Goal: Information Seeking & Learning: Understand process/instructions

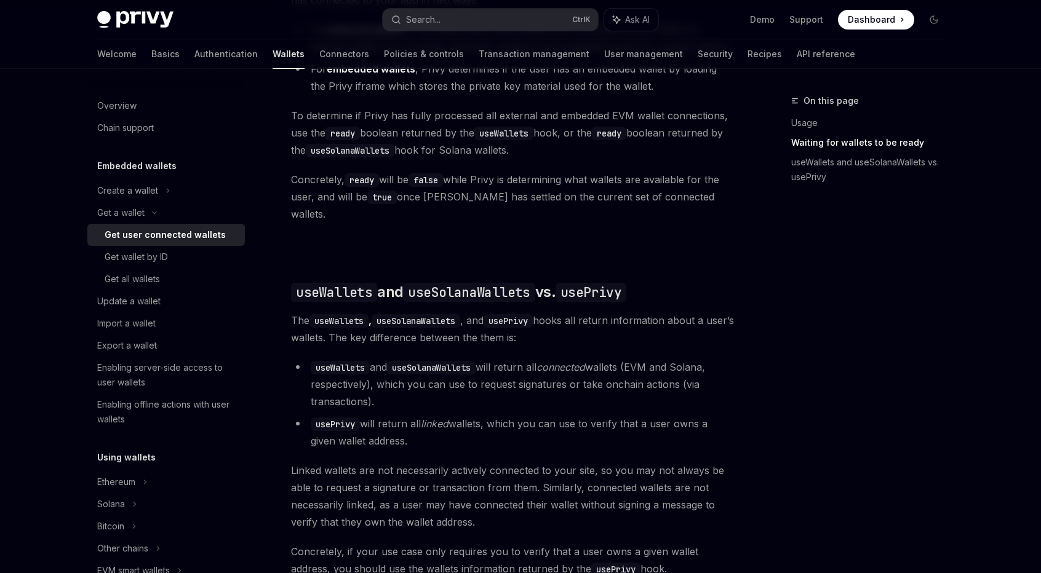
scroll to position [851, 0]
click at [572, 392] on li "useWallets and useSolanaWallets will return all connected wallets (EVM and Sola…" at bounding box center [512, 384] width 443 height 52
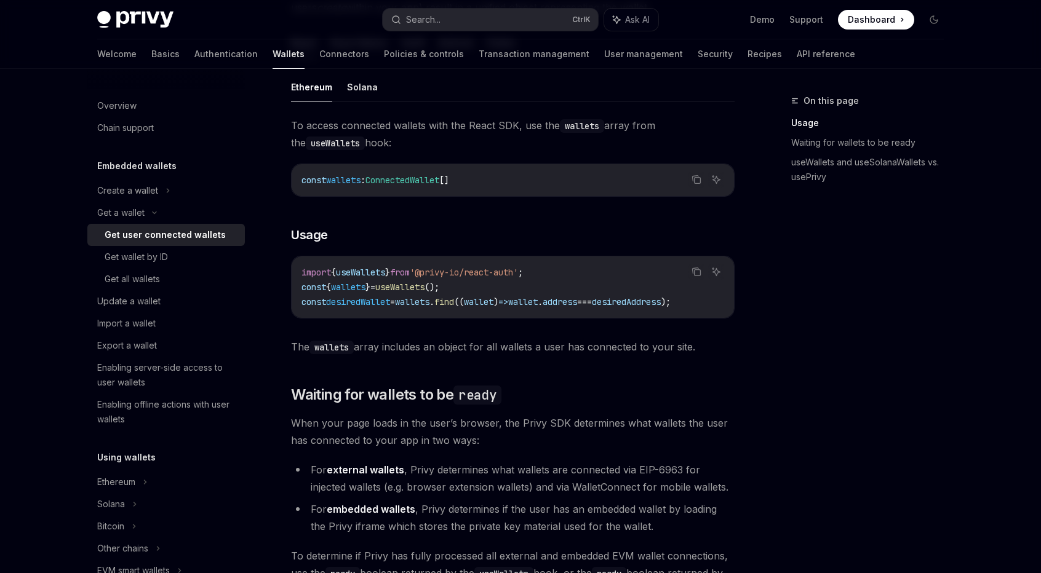
scroll to position [423, 0]
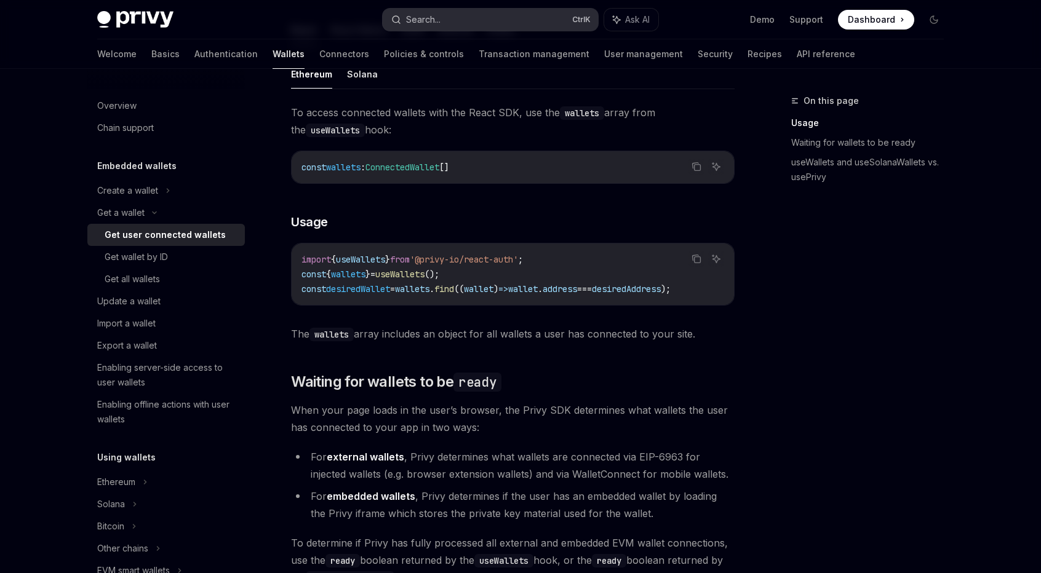
click at [504, 17] on button "Search... Ctrl K" at bounding box center [490, 20] width 215 height 22
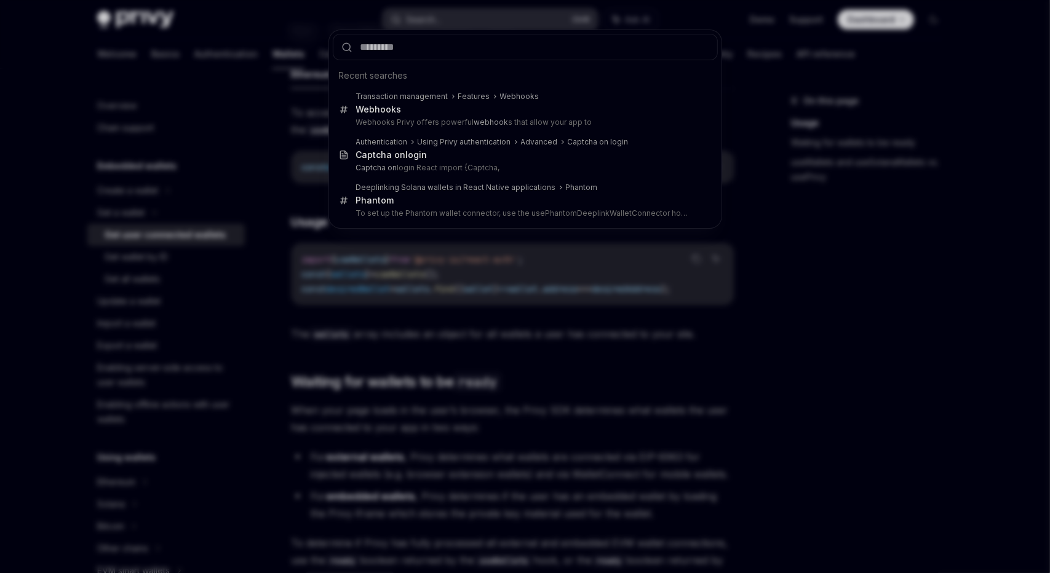
type input "**********"
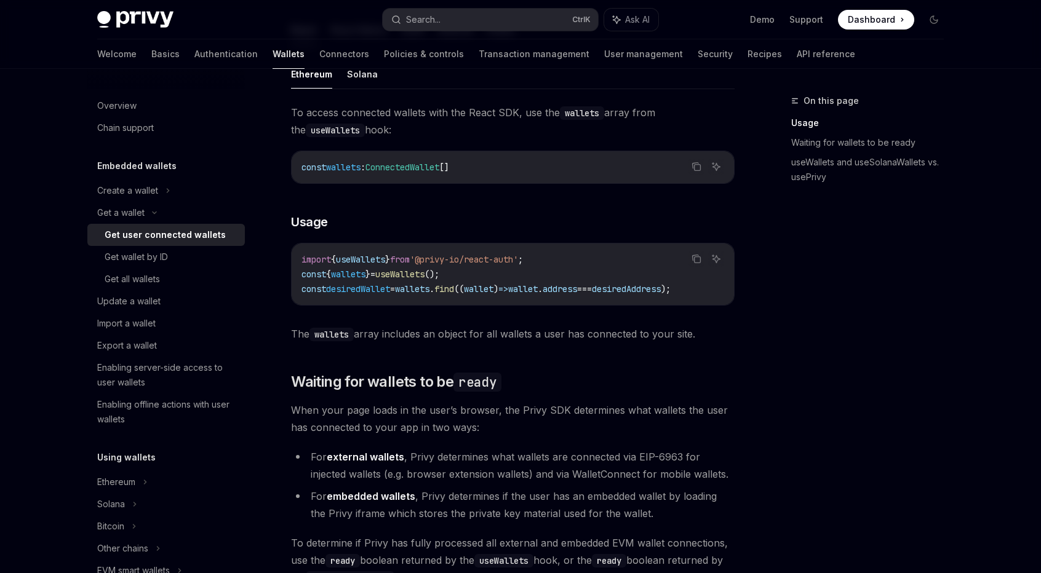
type textarea "*"
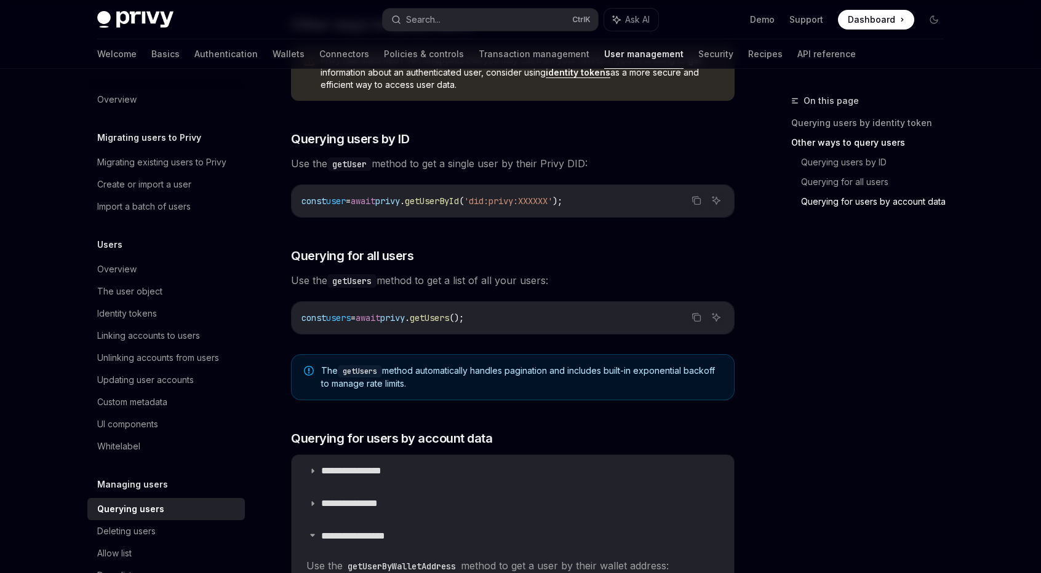
scroll to position [861, 0]
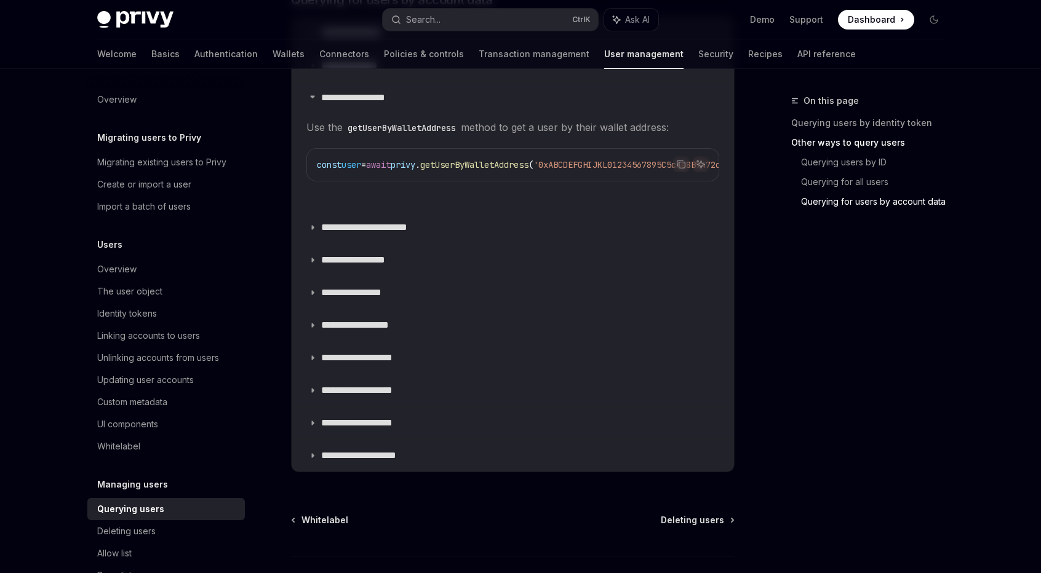
click at [378, 124] on code "getUserByWalletAddress" at bounding box center [402, 128] width 118 height 14
click at [365, 94] on p "**********" at bounding box center [362, 98] width 83 height 12
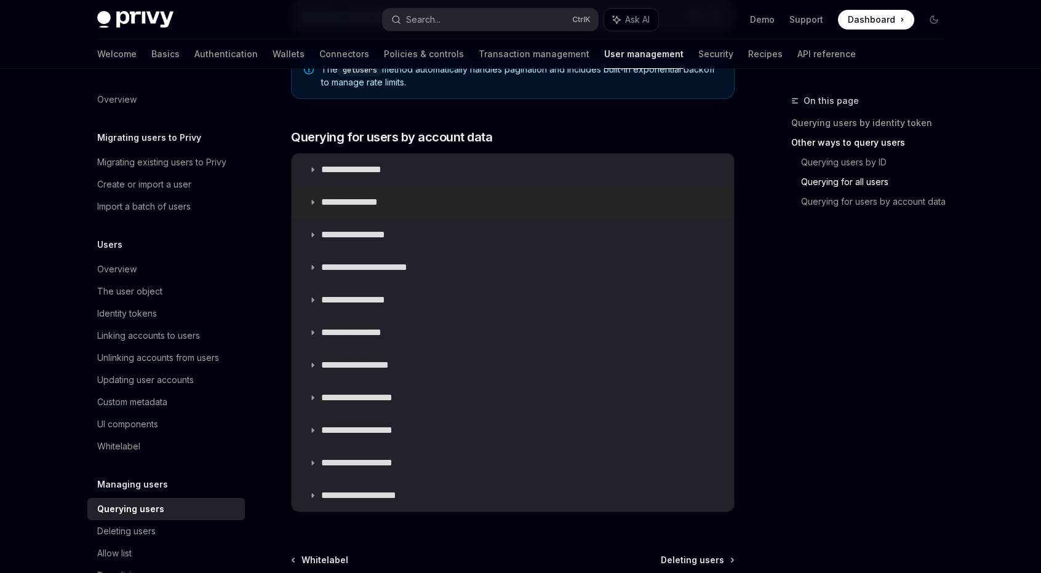
scroll to position [725, 0]
click at [380, 229] on p "**********" at bounding box center [362, 234] width 83 height 12
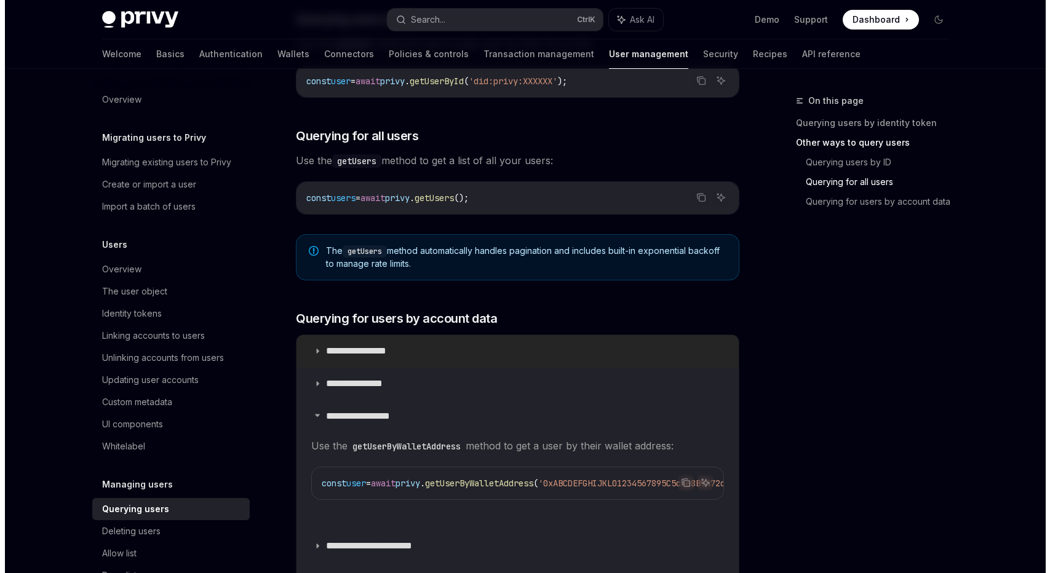
scroll to position [540, 0]
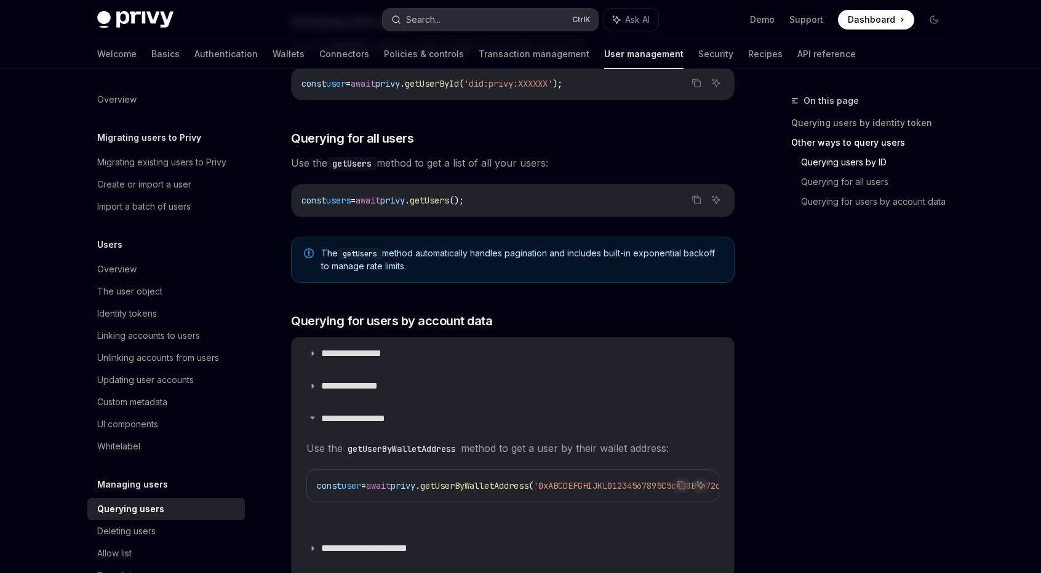
click at [477, 18] on button "Search... Ctrl K" at bounding box center [490, 20] width 215 height 22
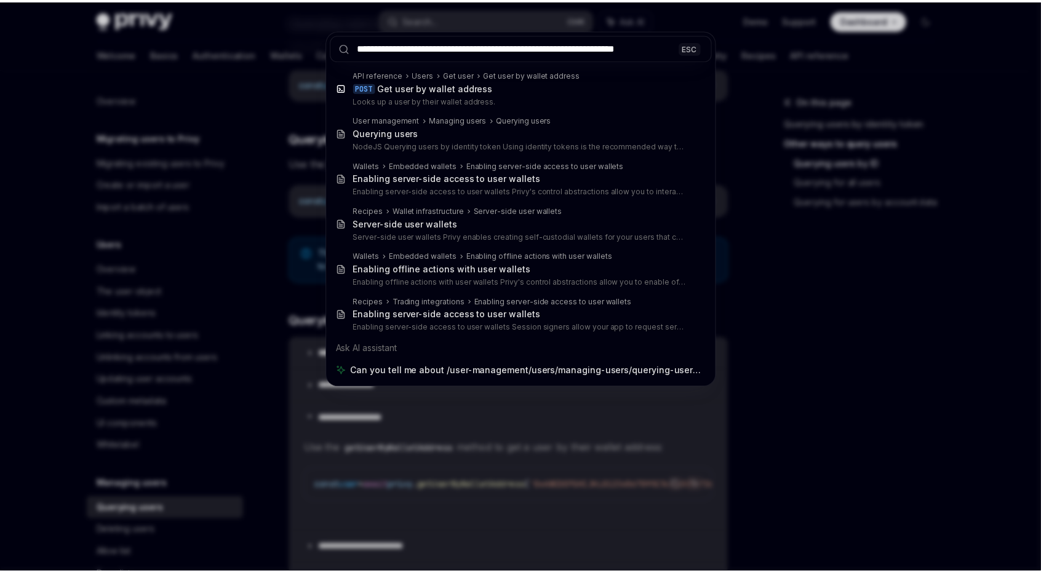
scroll to position [0, 0]
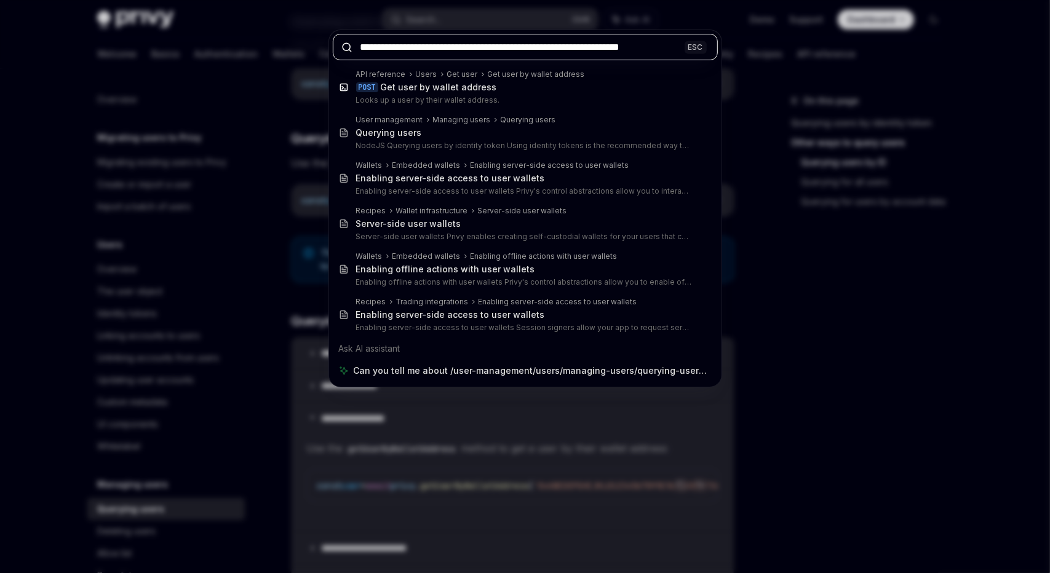
click at [574, 51] on input "**********" at bounding box center [526, 47] width 386 height 26
paste input "text"
type input "**********"
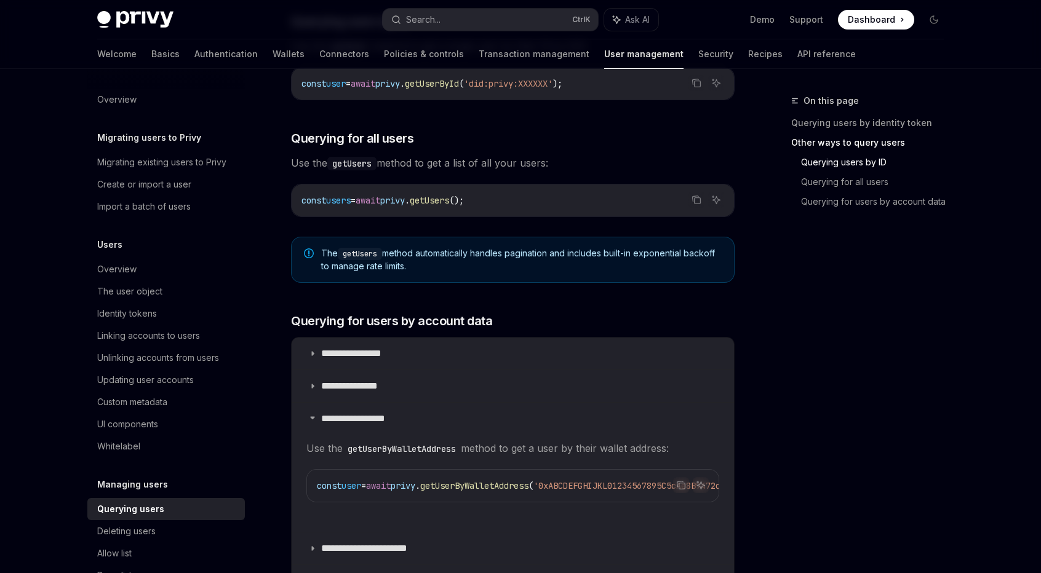
type textarea "*"
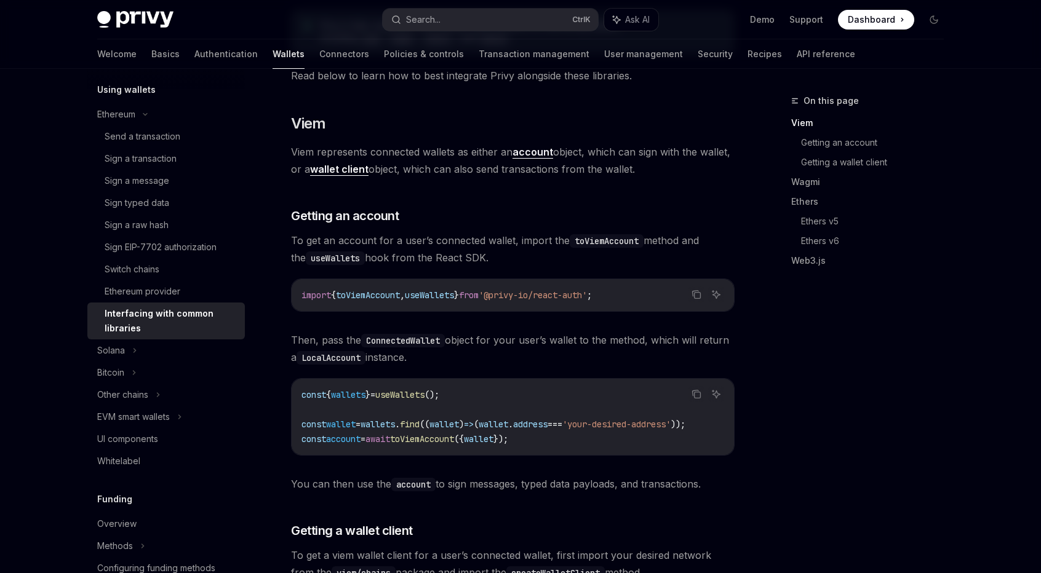
scroll to position [190, 0]
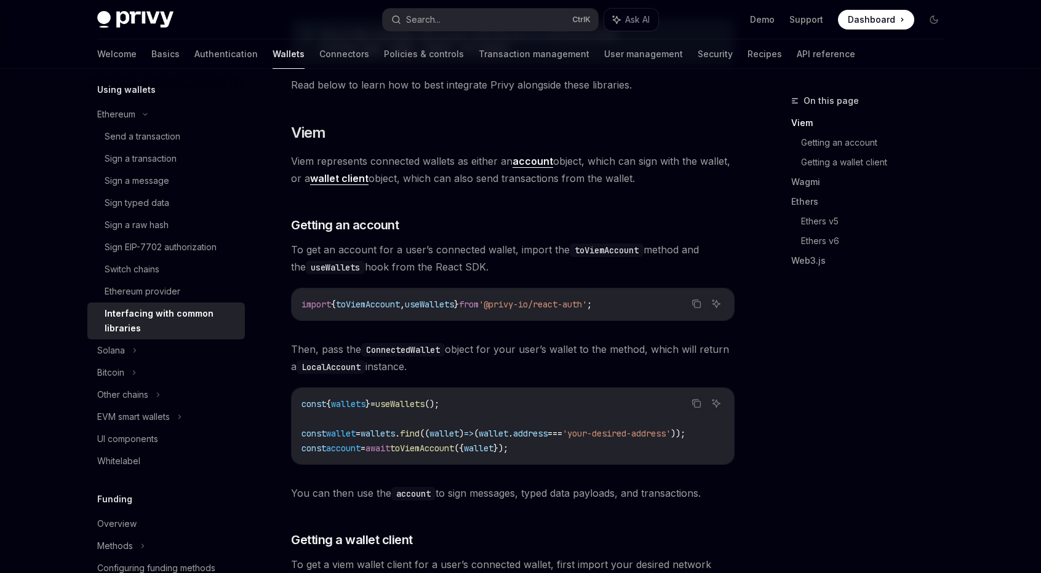
click at [451, 304] on span "useWallets" at bounding box center [429, 304] width 49 height 11
copy span "useWallets"
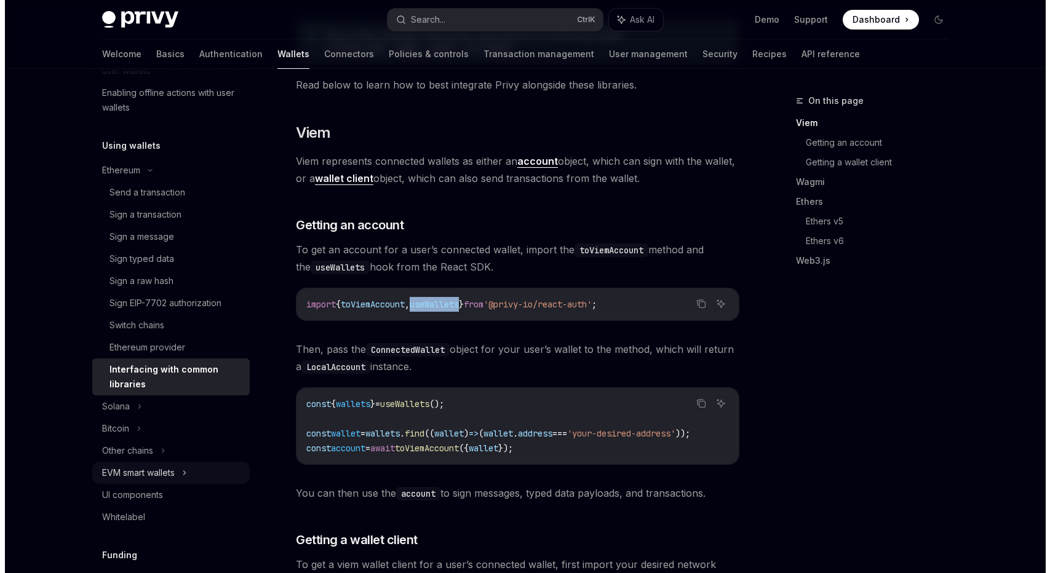
scroll to position [305, 0]
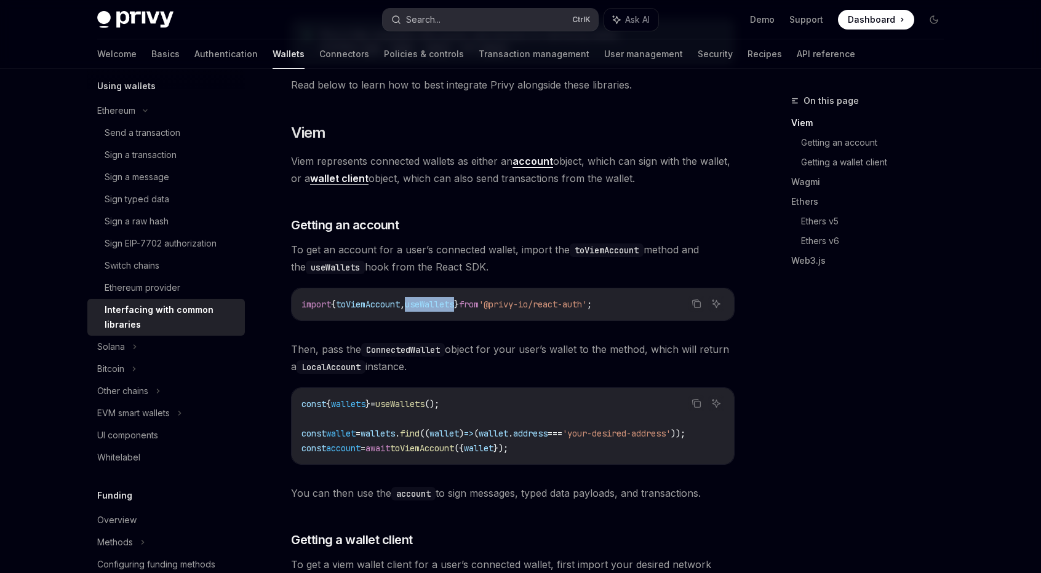
click at [453, 17] on button "Search... Ctrl K" at bounding box center [490, 20] width 215 height 22
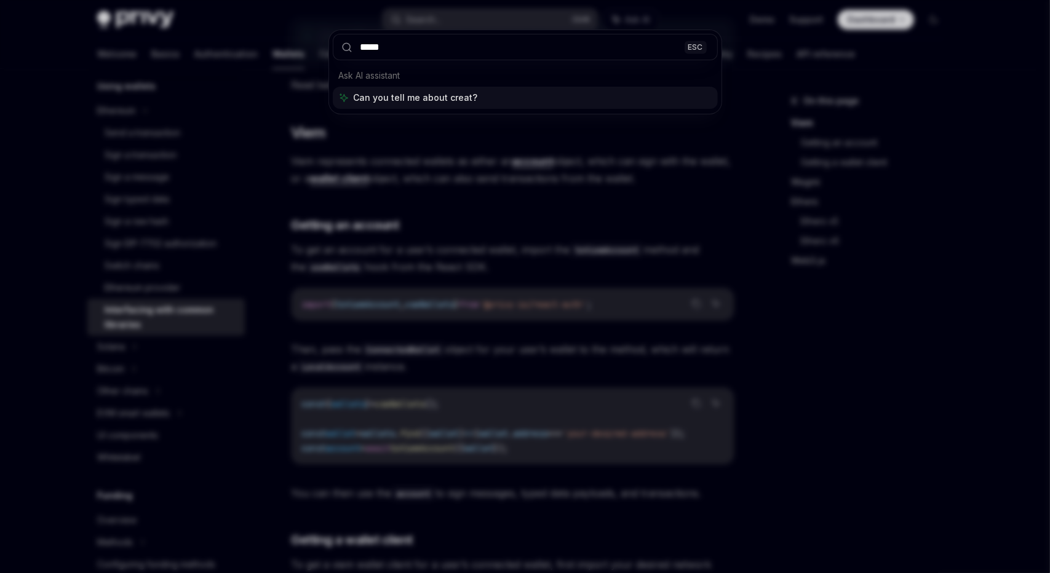
type input "******"
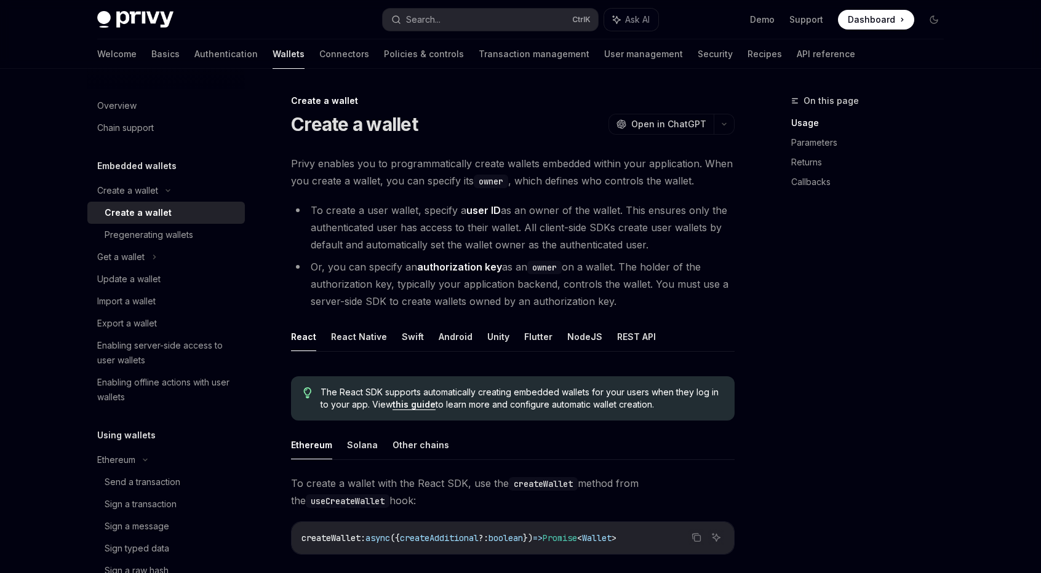
click at [395, 218] on li "To create a user wallet, specify a user ID as an owner of the wallet. This ensu…" at bounding box center [512, 228] width 443 height 52
click at [577, 336] on button "NodeJS" at bounding box center [584, 336] width 35 height 29
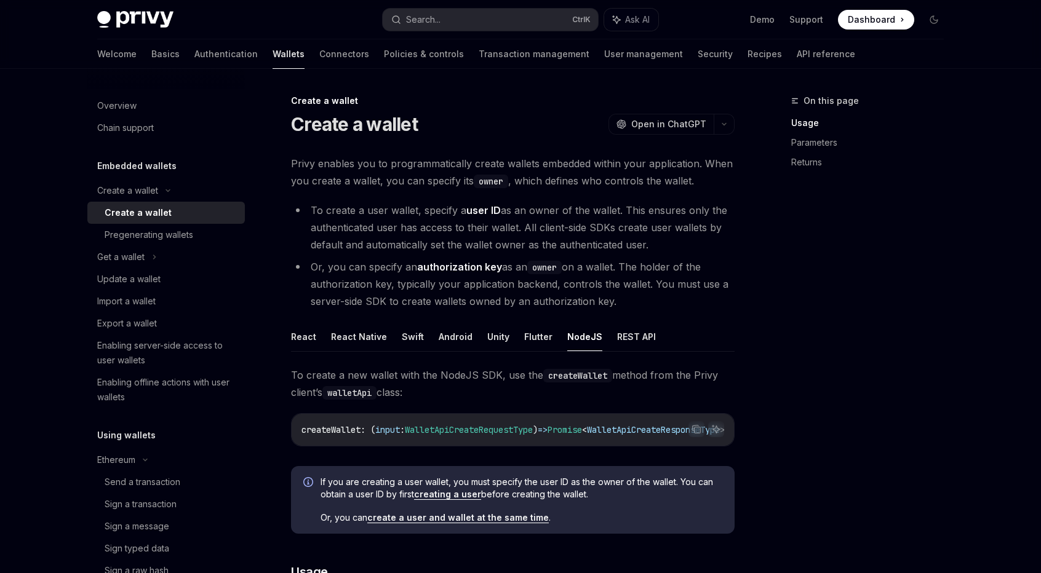
click at [324, 372] on span "To create a new wallet with the NodeJS SDK, use the createWallet method from th…" at bounding box center [512, 384] width 443 height 34
click at [352, 368] on span "To create a new wallet with the NodeJS SDK, use the createWallet method from th…" at bounding box center [512, 384] width 443 height 34
click at [330, 372] on span "To create a new wallet with the NodeJS SDK, use the createWallet method from th…" at bounding box center [512, 384] width 443 height 34
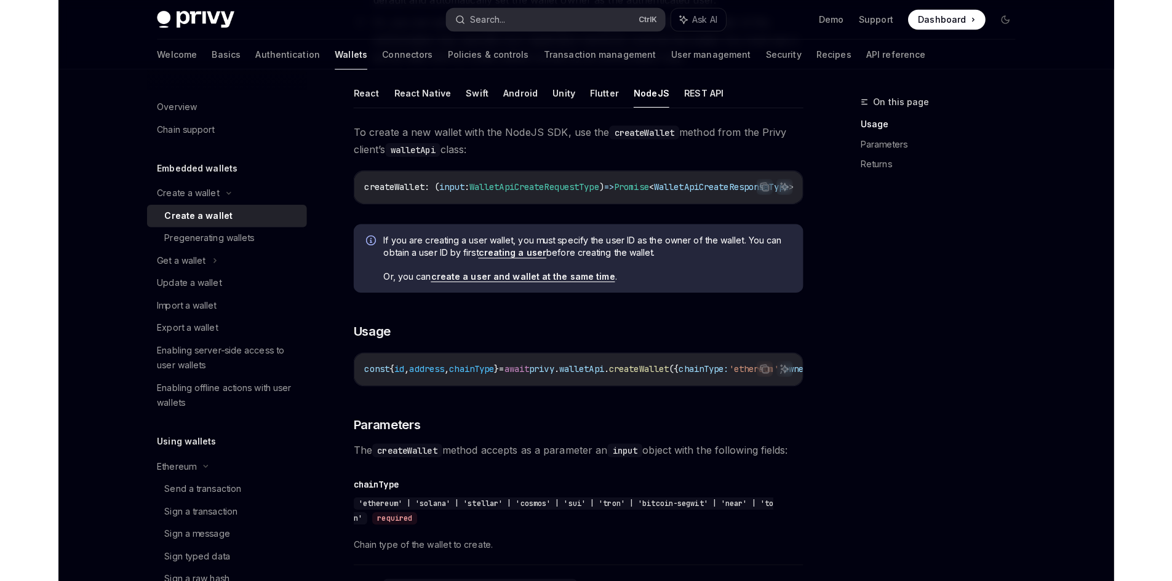
scroll to position [245, 0]
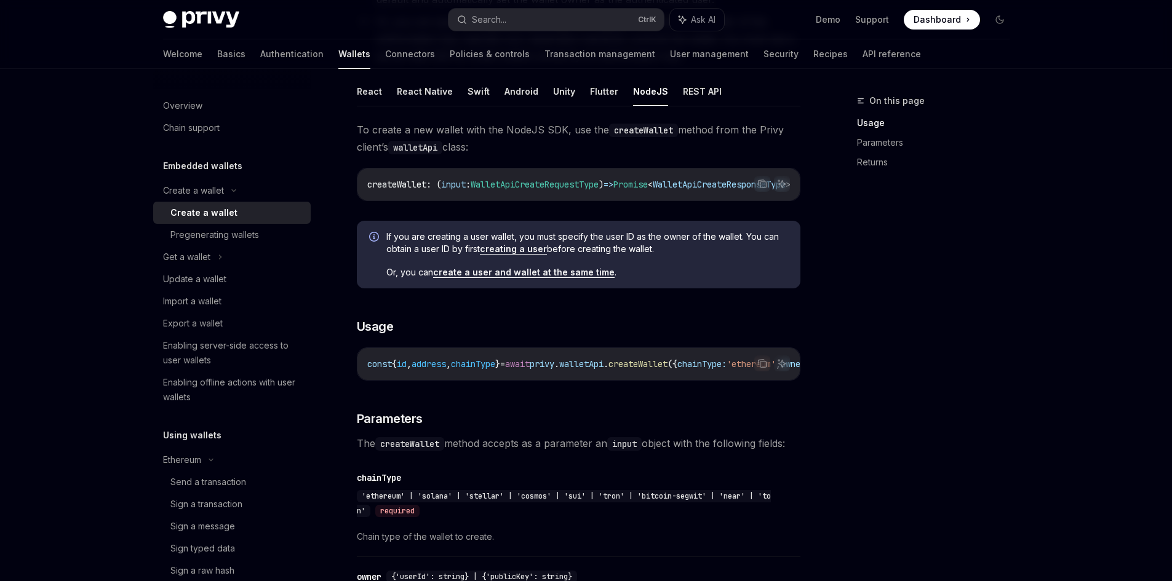
click at [753, 452] on span "The createWallet method accepts as a parameter an input object with the followi…" at bounding box center [578, 443] width 443 height 17
click at [832, 451] on div "On this page Usage Parameters Returns" at bounding box center [925, 337] width 187 height 488
click at [940, 343] on div "On this page Usage Parameters Returns" at bounding box center [925, 337] width 187 height 488
click at [763, 368] on icon "Copy the contents from the code block" at bounding box center [762, 364] width 10 height 10
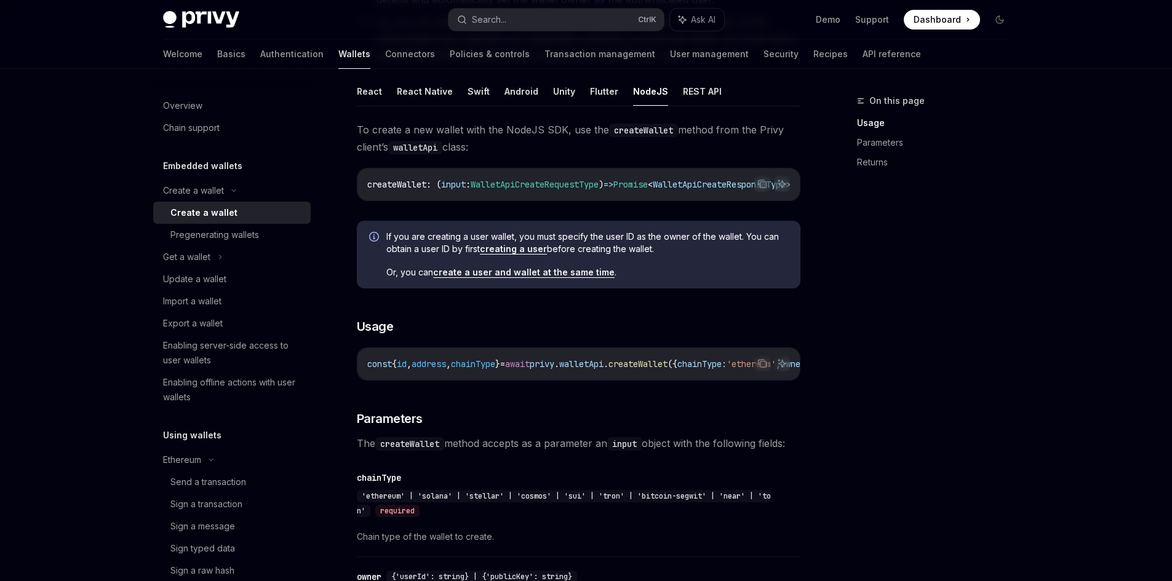
type textarea "*"
